Goal: Task Accomplishment & Management: Manage account settings

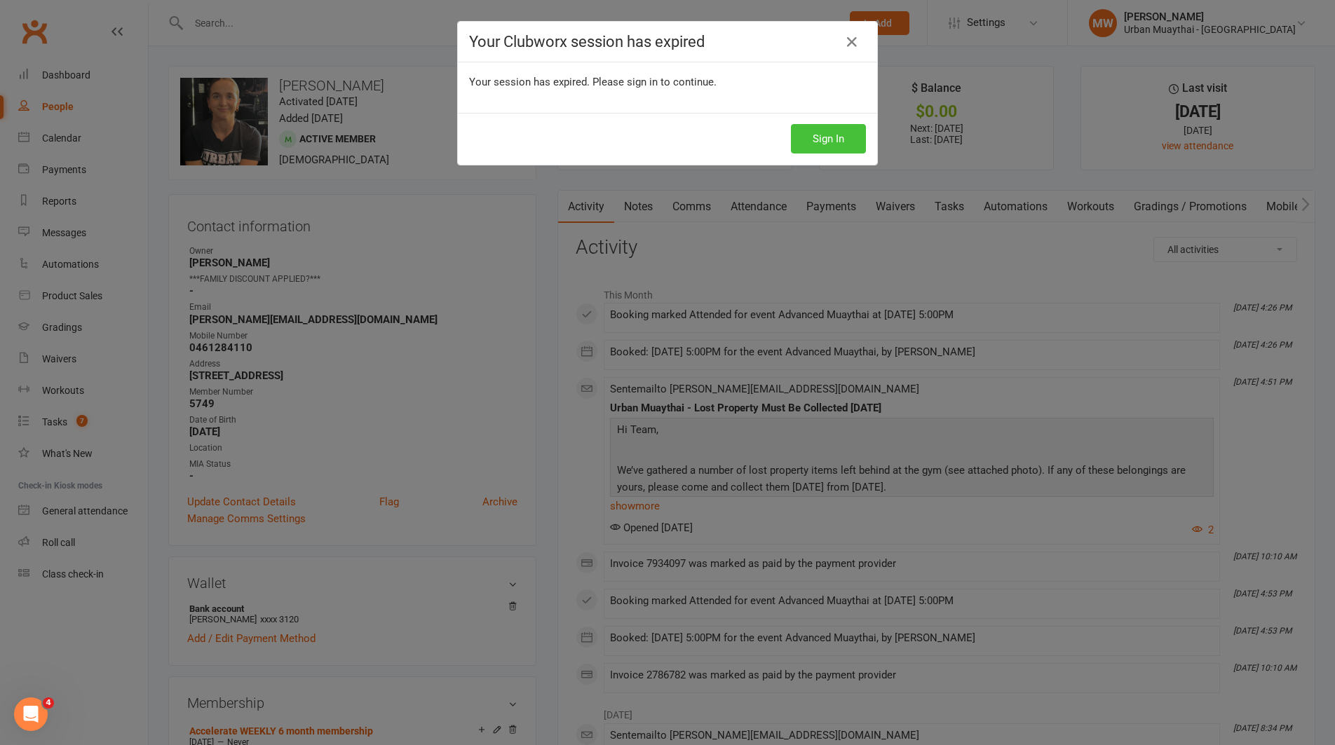
click at [820, 135] on button "Sign In" at bounding box center [828, 138] width 75 height 29
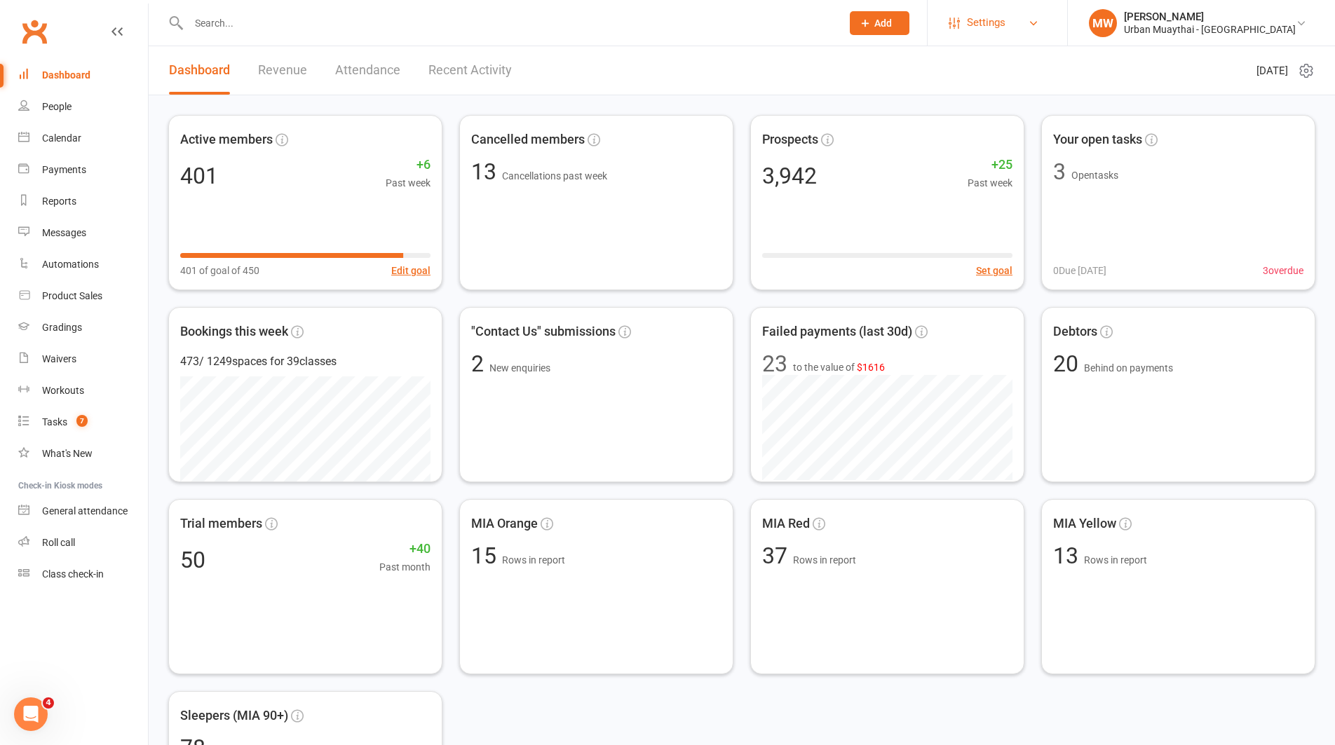
click at [1046, 25] on link "Settings" at bounding box center [997, 23] width 97 height 32
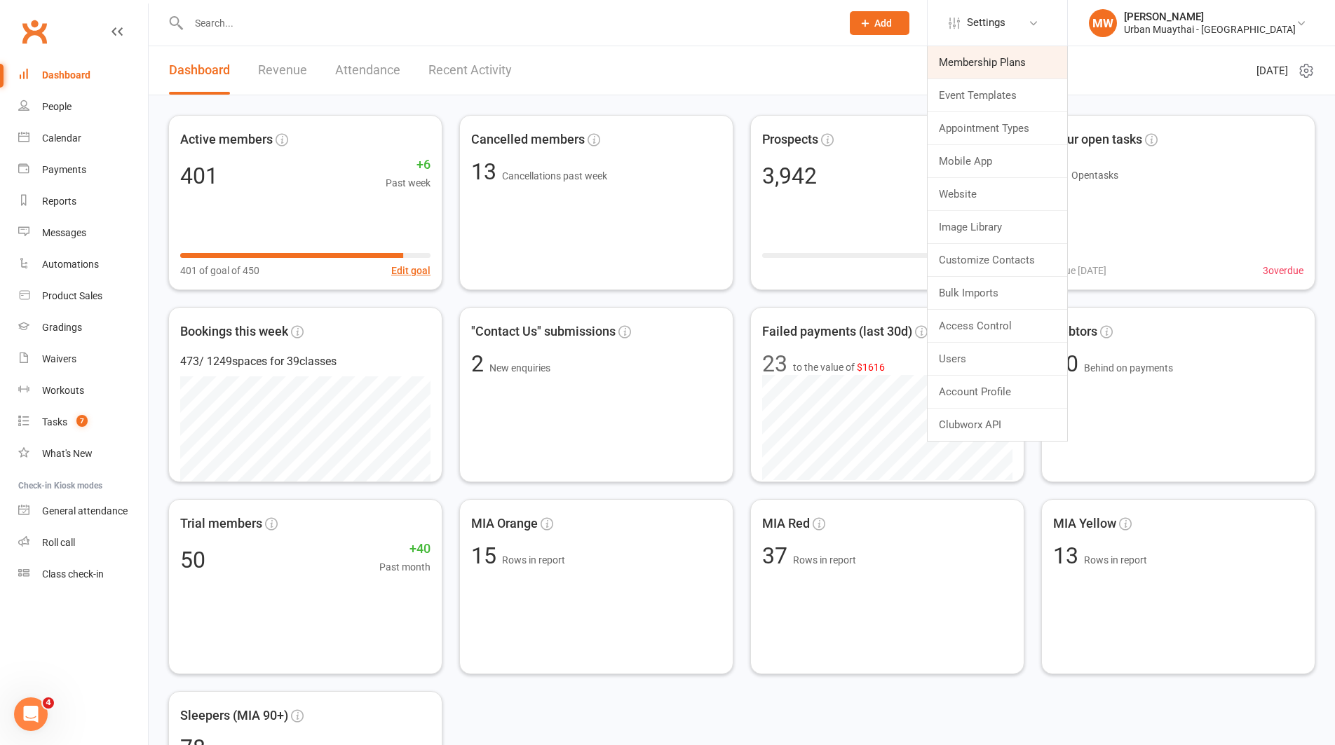
click at [1051, 59] on link "Membership Plans" at bounding box center [998, 62] width 140 height 32
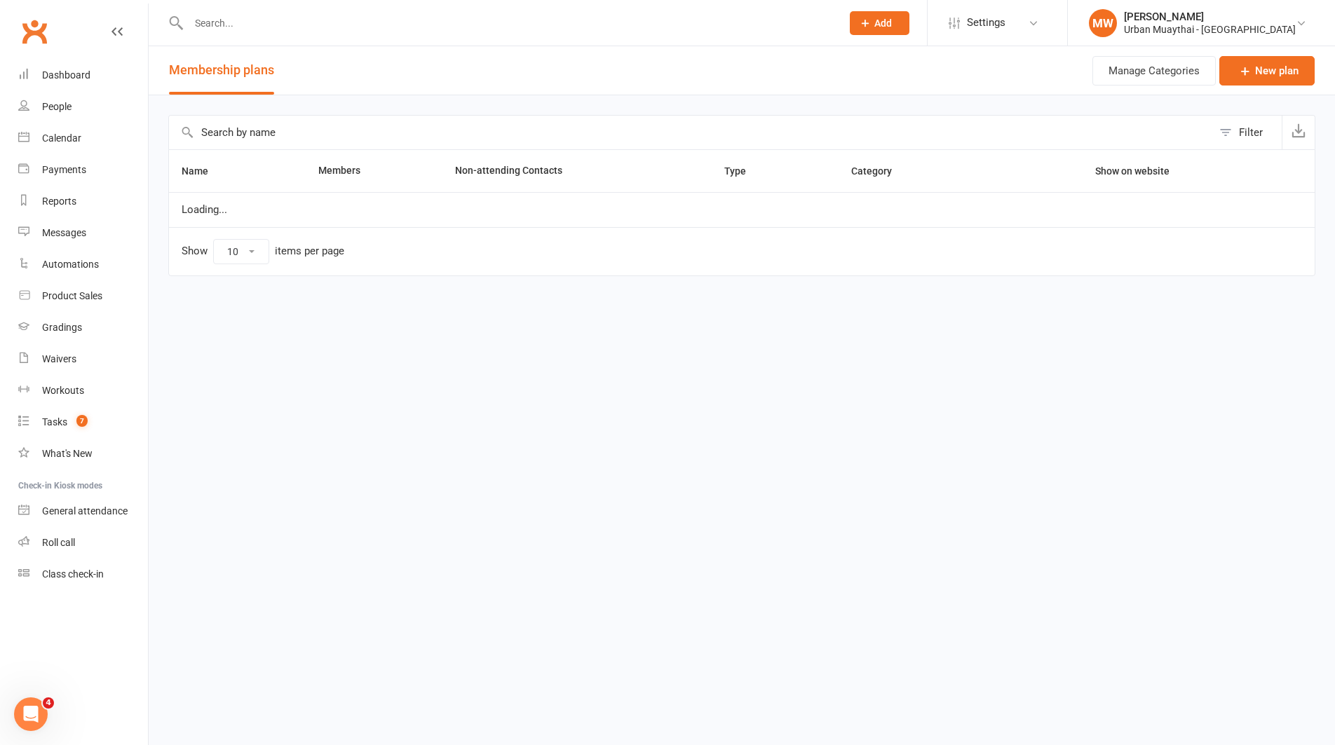
select select "100"
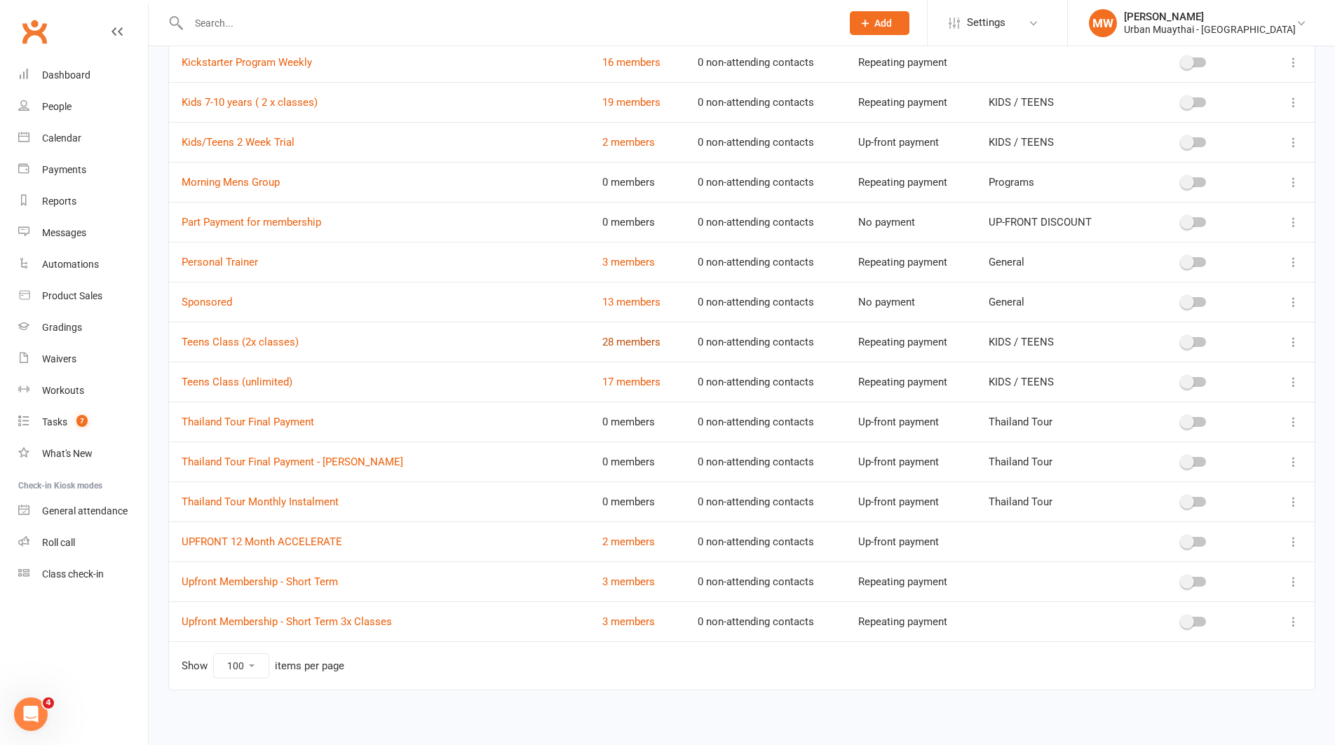
scroll to position [714, 0]
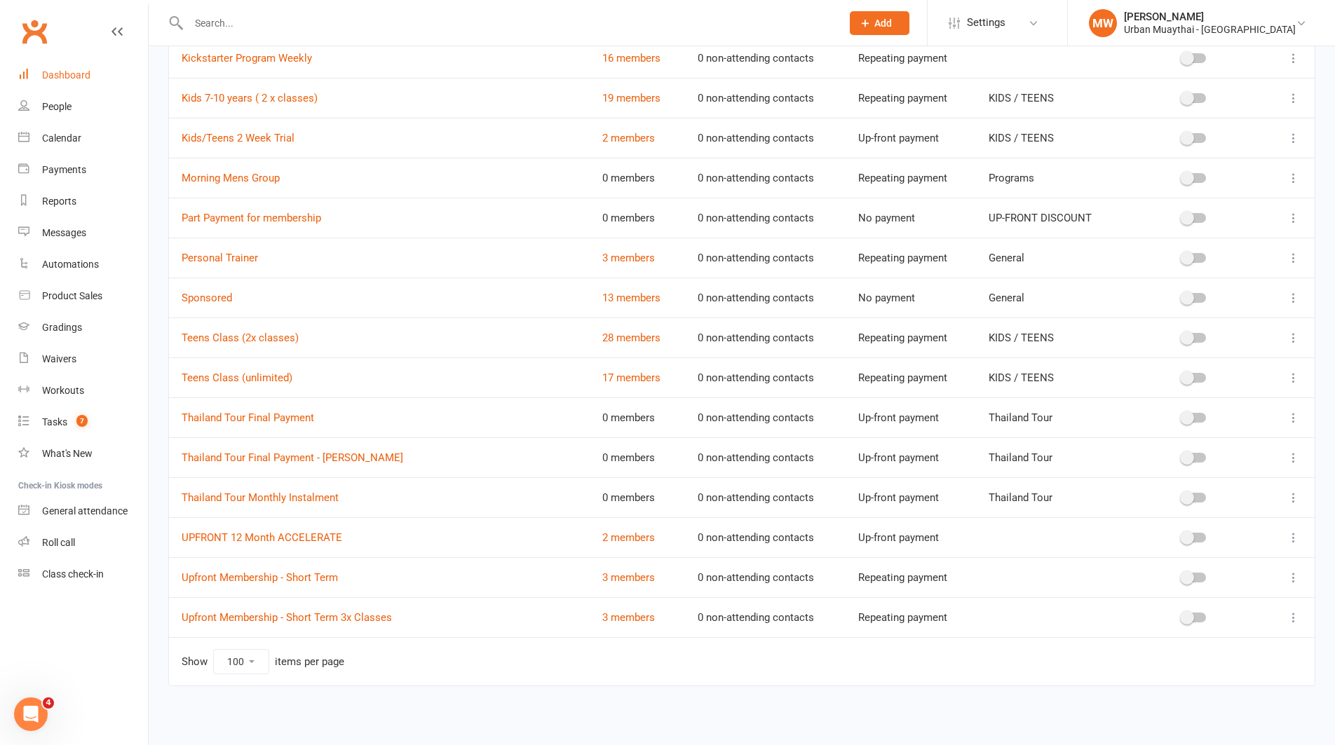
click at [45, 73] on div "Dashboard" at bounding box center [66, 74] width 48 height 11
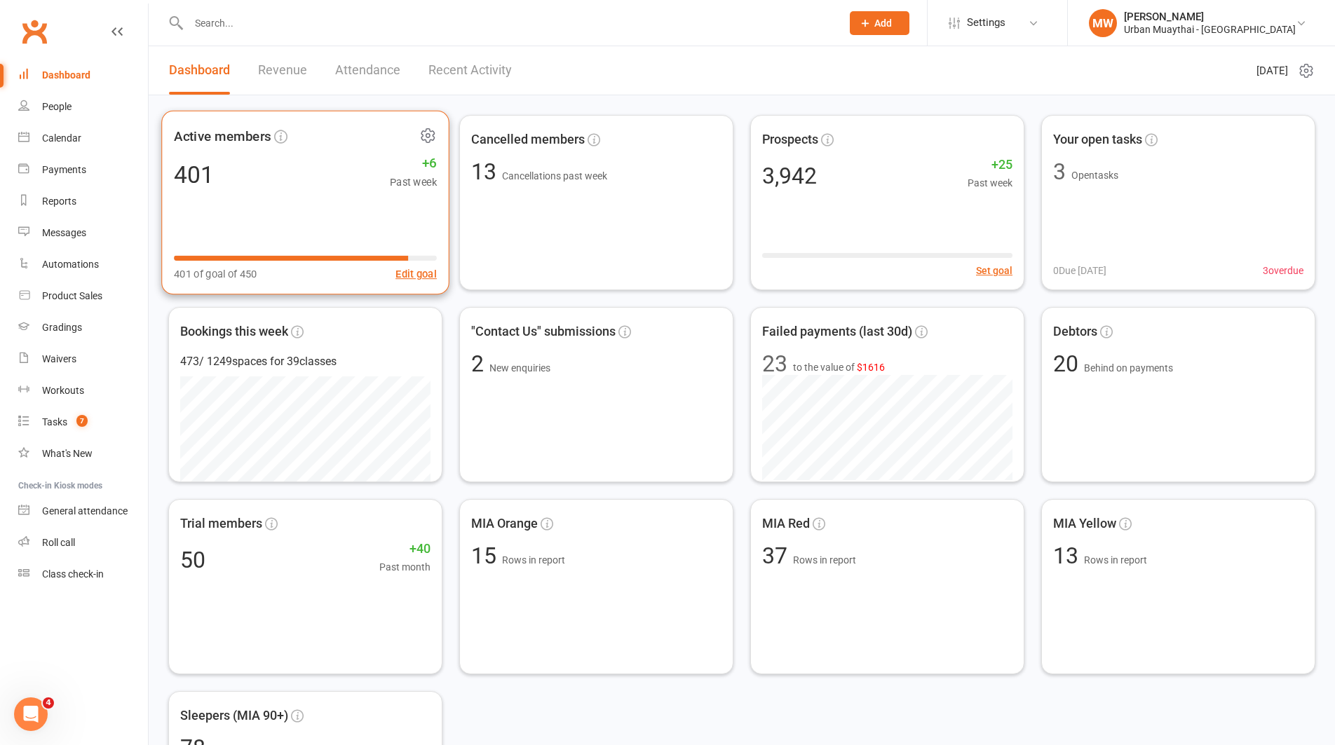
click at [309, 199] on div "Active members 401 +6 Past week 401 of goal of 450 Edit goal" at bounding box center [305, 203] width 288 height 184
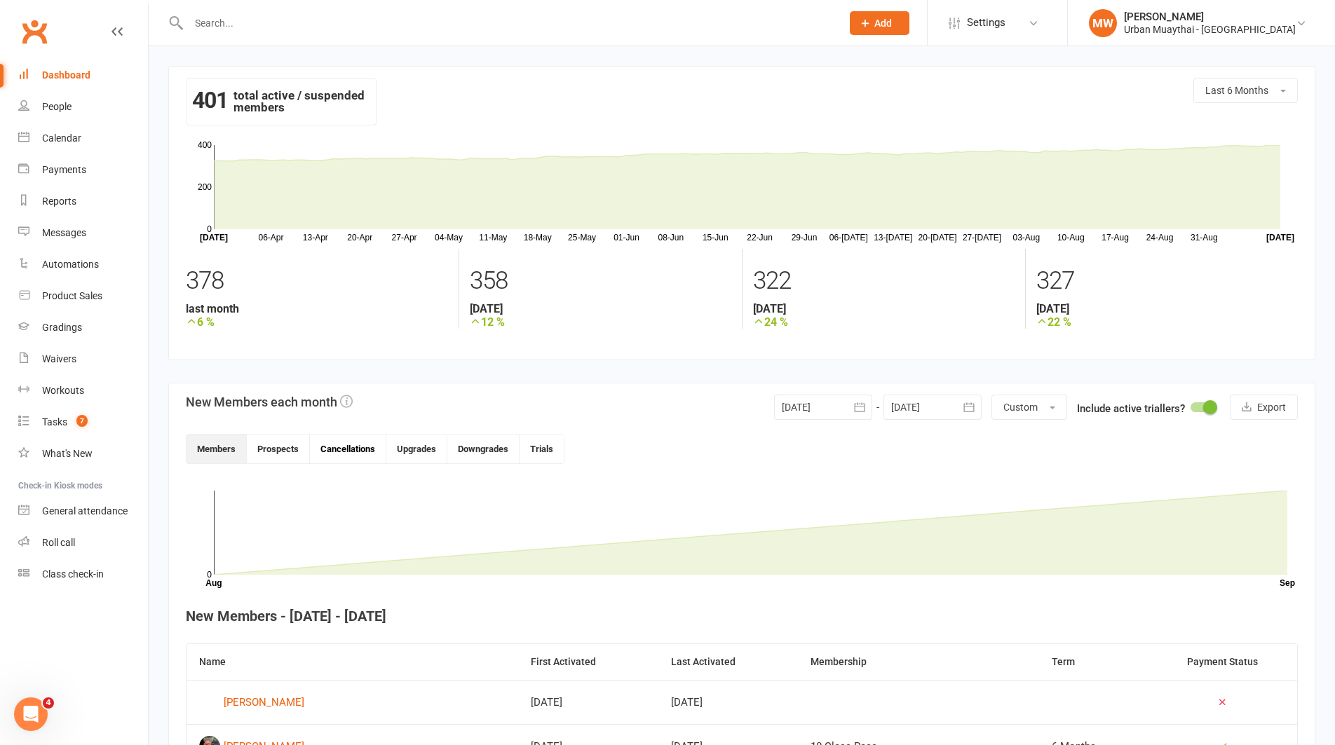
click at [362, 452] on button "Cancellations" at bounding box center [348, 449] width 76 height 29
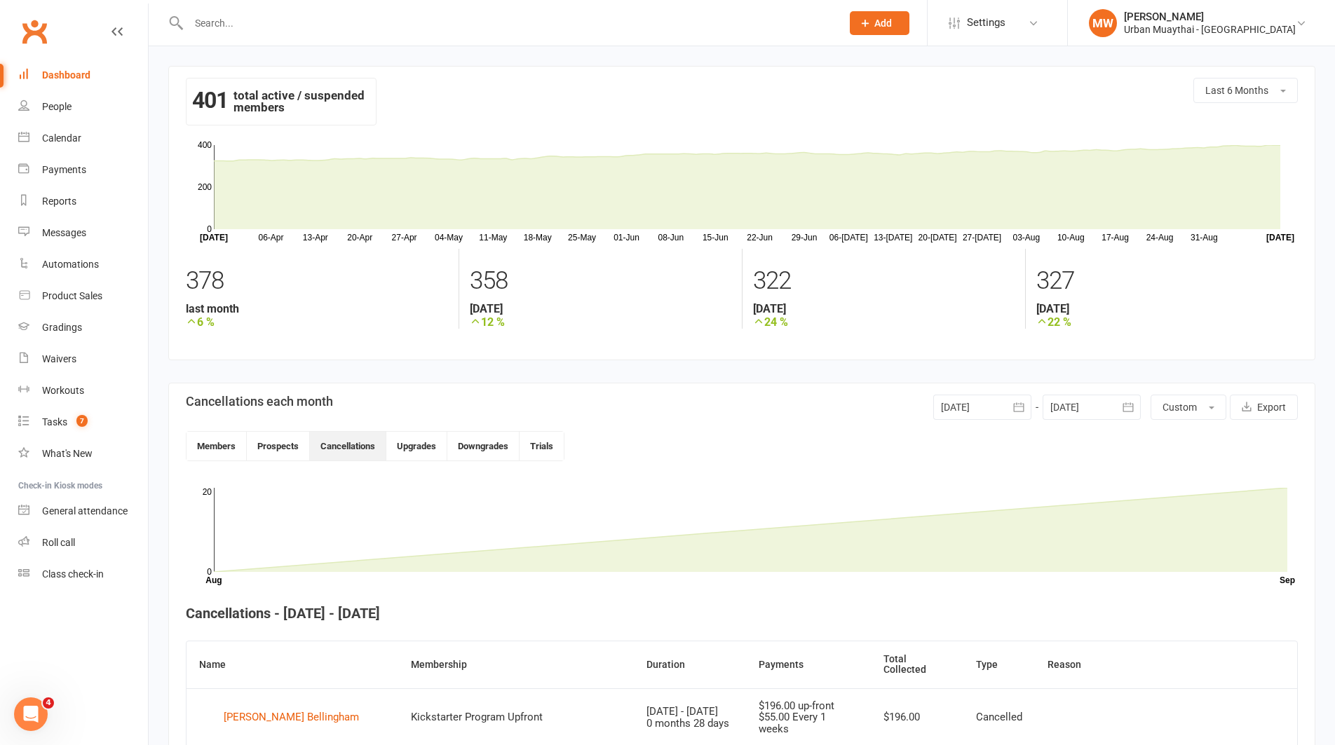
click at [1023, 408] on icon "button" at bounding box center [1018, 406] width 11 height 9
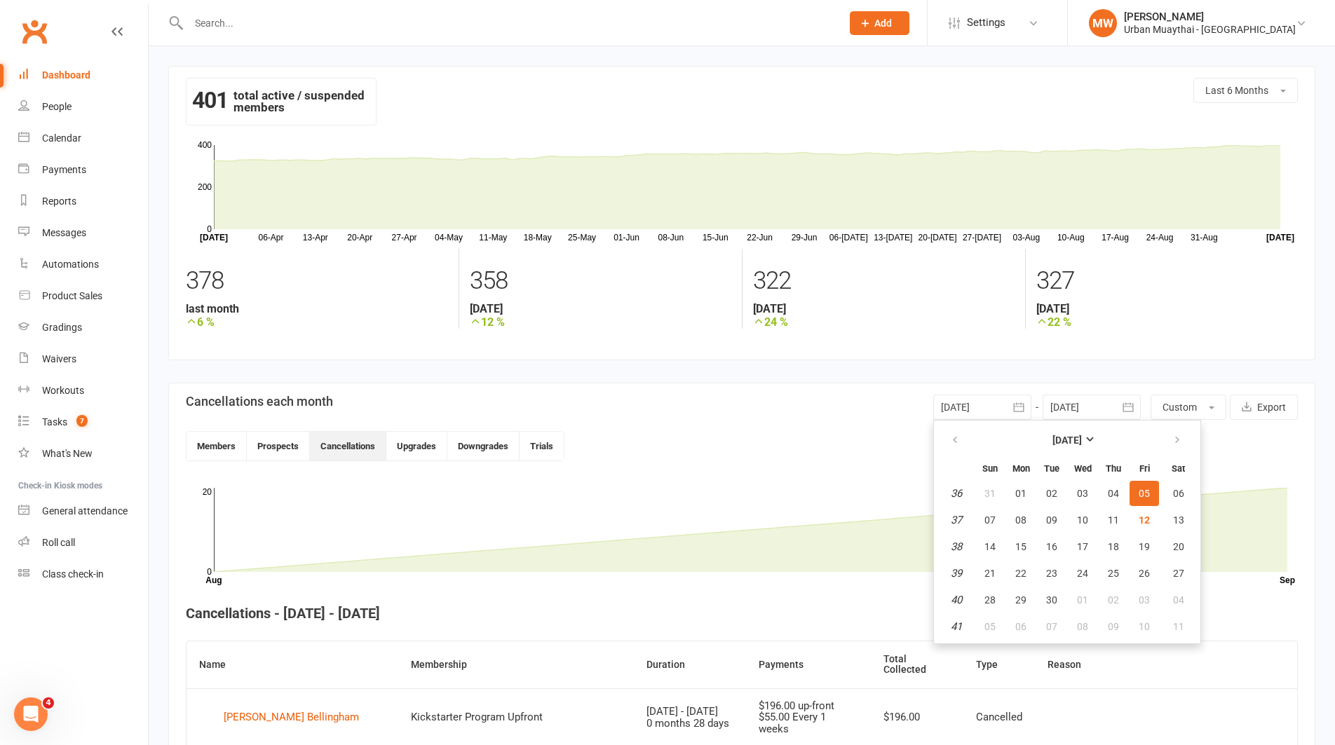
scroll to position [5, 0]
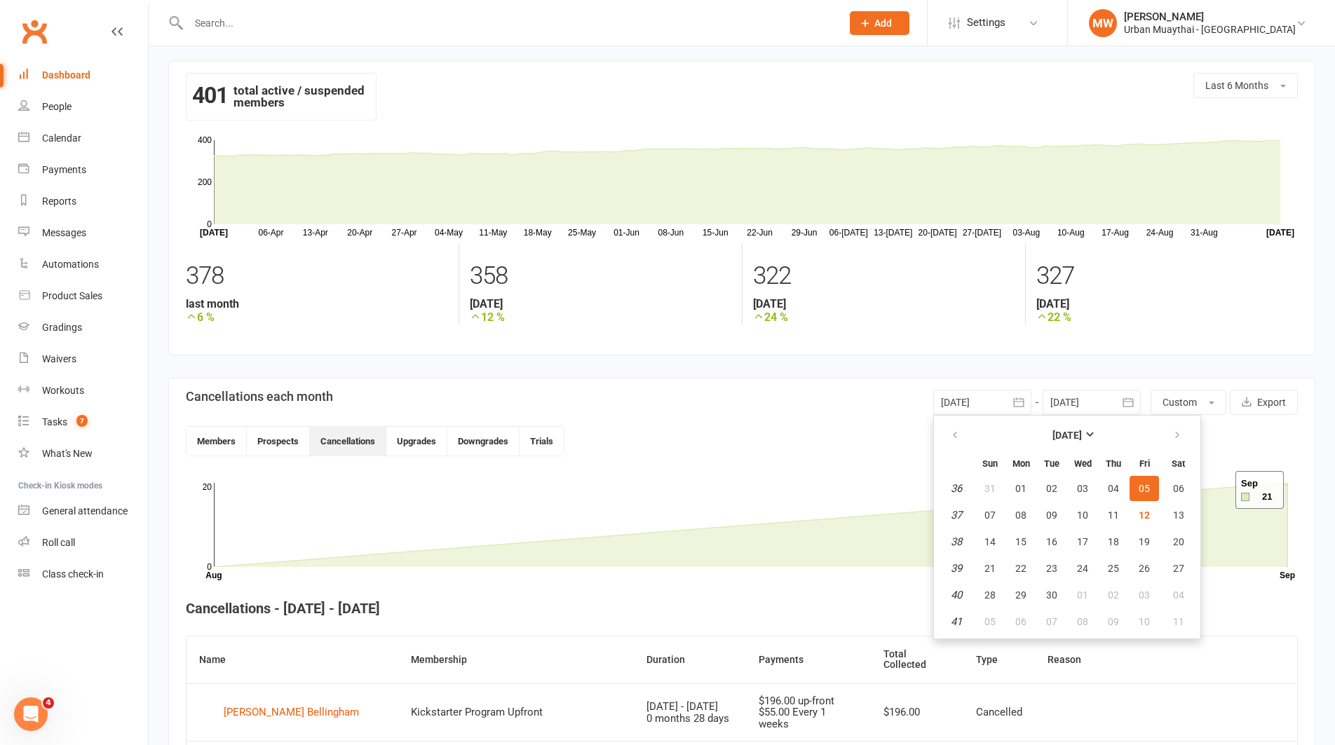
drag, startPoint x: 1218, startPoint y: 490, endPoint x: 1230, endPoint y: 428, distance: 62.8
click at [1213, 483] on g "Month Aug Sep 0 20" at bounding box center [749, 538] width 1092 height 113
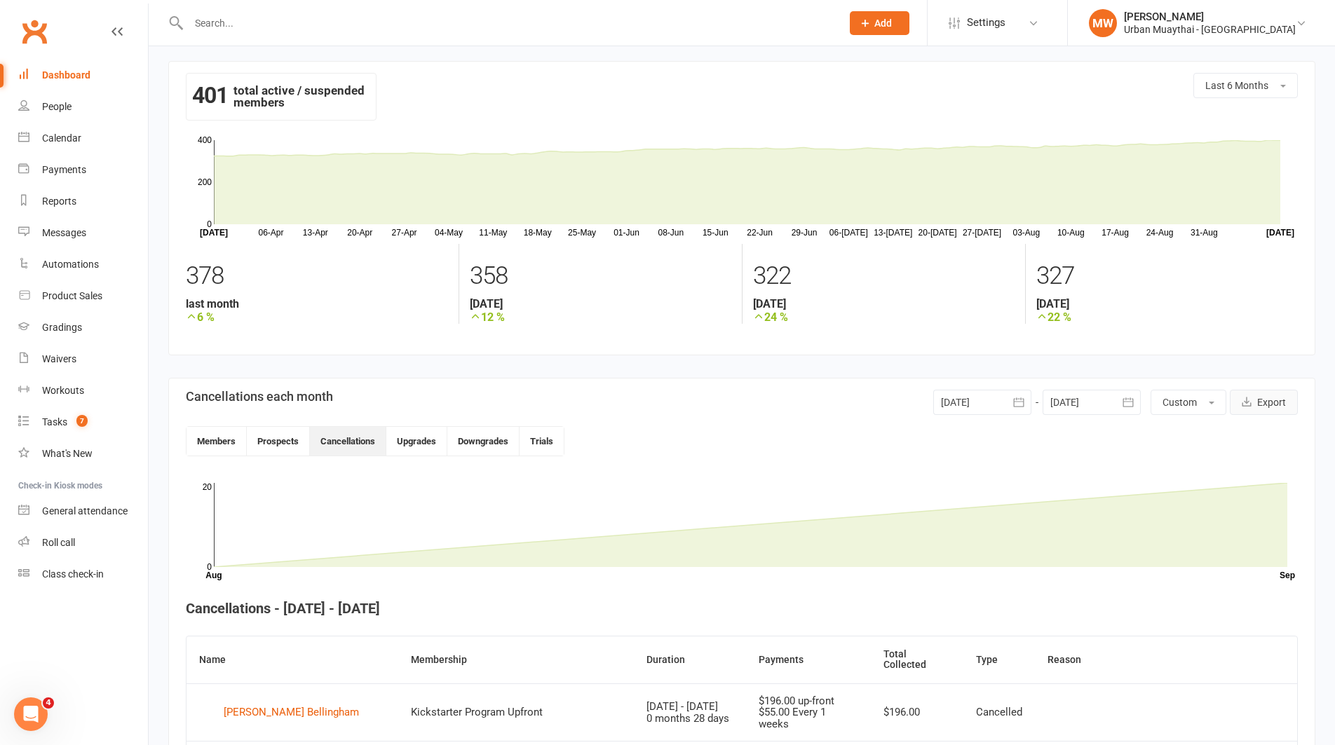
click at [1249, 402] on icon "button" at bounding box center [1247, 402] width 10 height 10
